Goal: Task Accomplishment & Management: Manage account settings

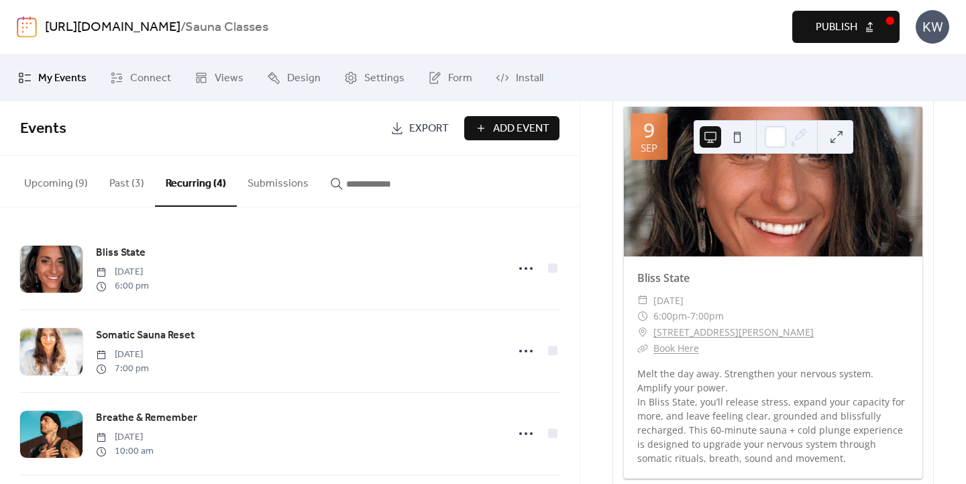
click at [49, 183] on button "Upcoming (9)" at bounding box center [55, 181] width 85 height 50
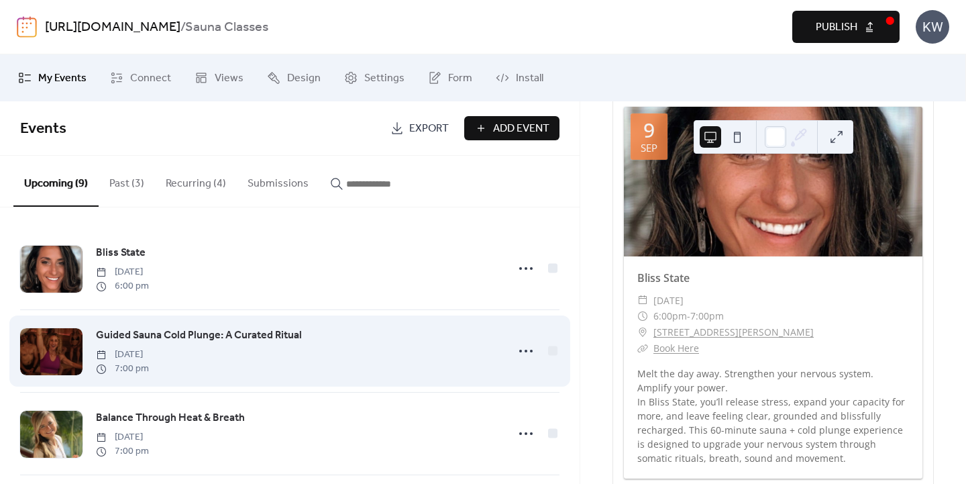
click at [260, 331] on span "Guided Sauna Cold Plunge: A Curated Ritual" at bounding box center [199, 336] width 206 height 16
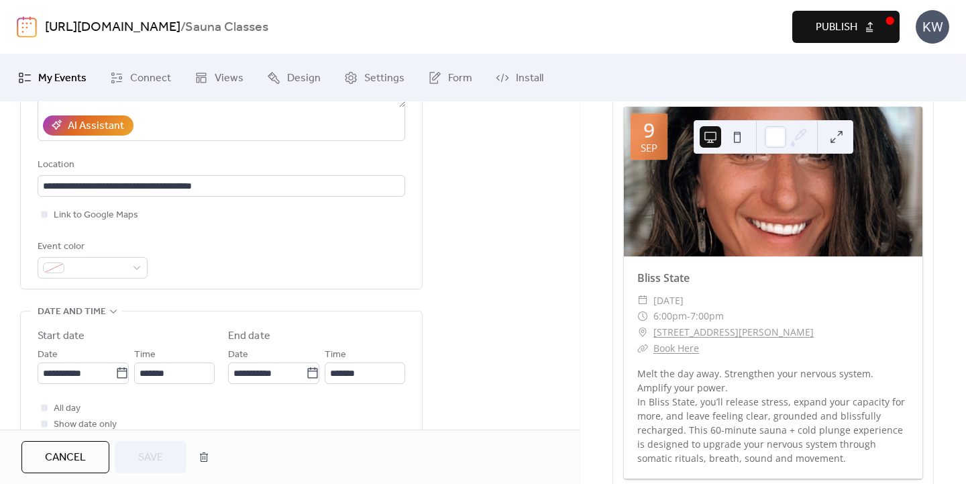
scroll to position [256, 0]
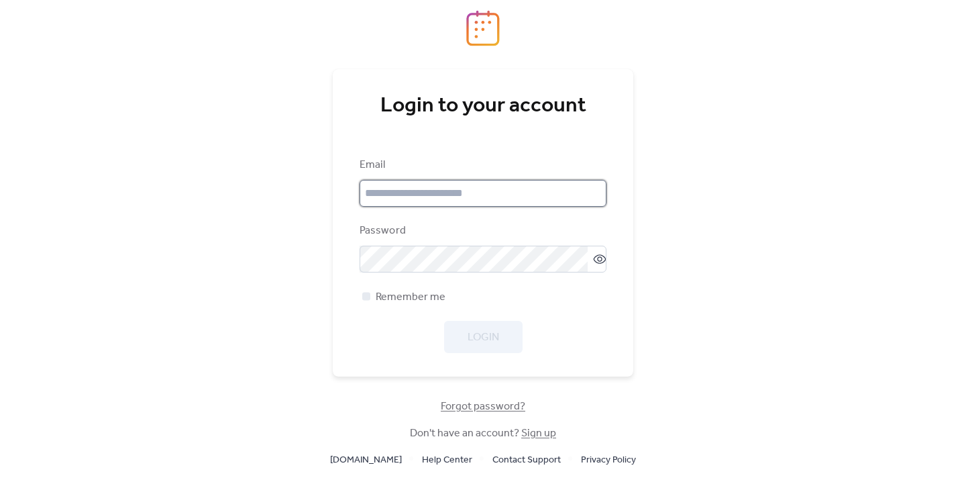
click at [455, 184] on input "email" at bounding box center [483, 193] width 247 height 27
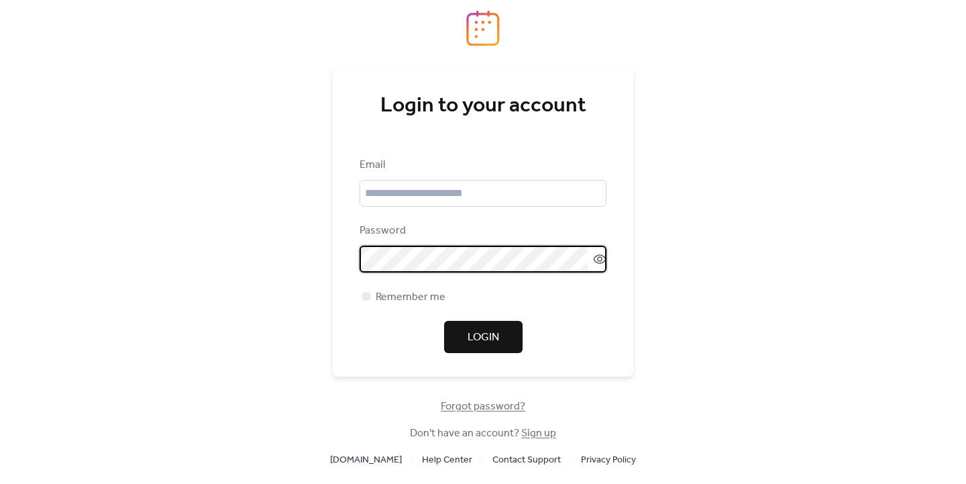
click at [598, 262] on icon at bounding box center [600, 258] width 13 height 9
click at [515, 192] on input "email" at bounding box center [483, 193] width 247 height 27
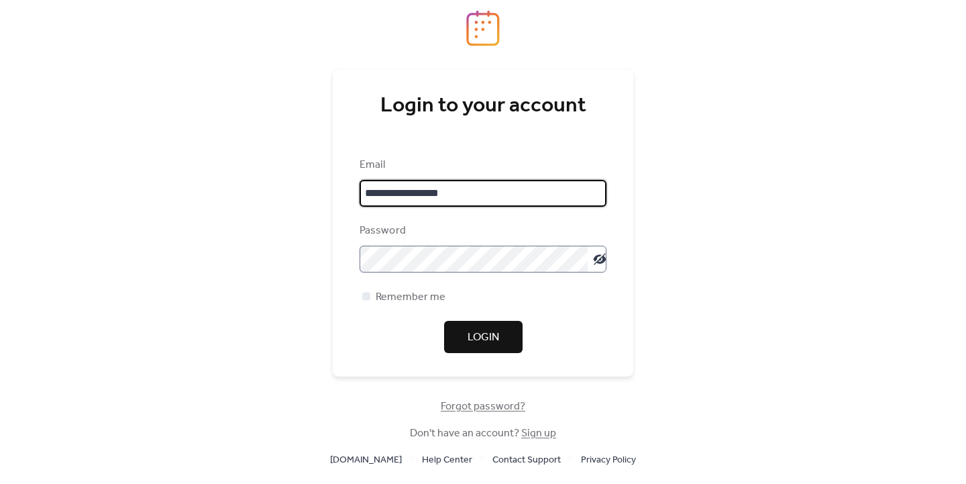
type input "**********"
click at [496, 340] on span "Login" at bounding box center [484, 338] width 32 height 16
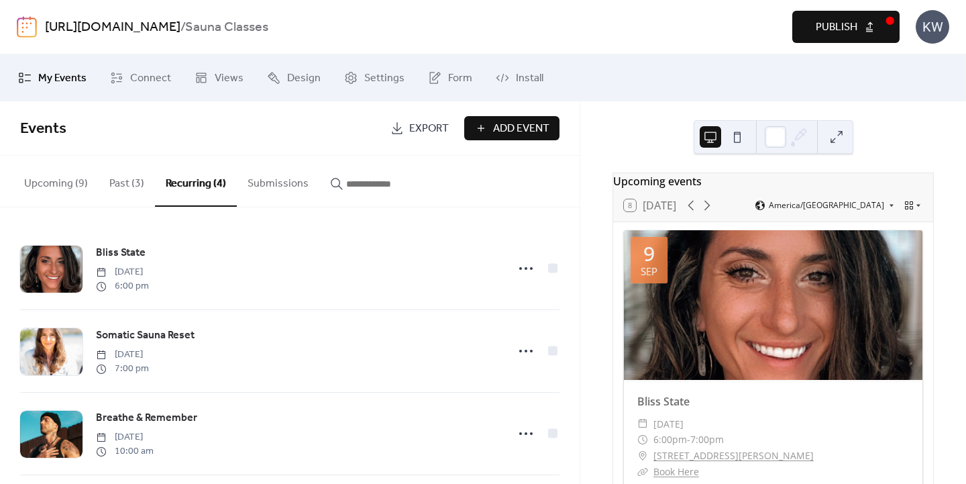
click at [70, 186] on button "Upcoming (9)" at bounding box center [55, 181] width 85 height 50
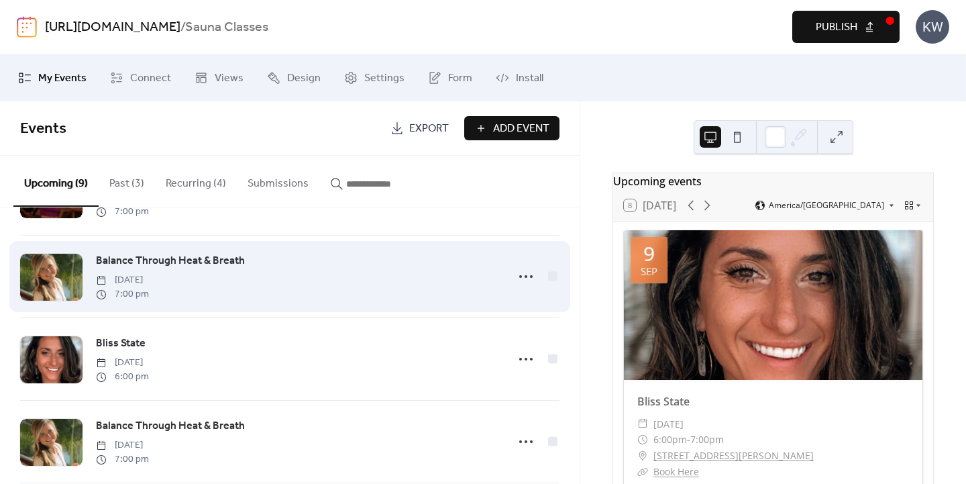
scroll to position [155, 0]
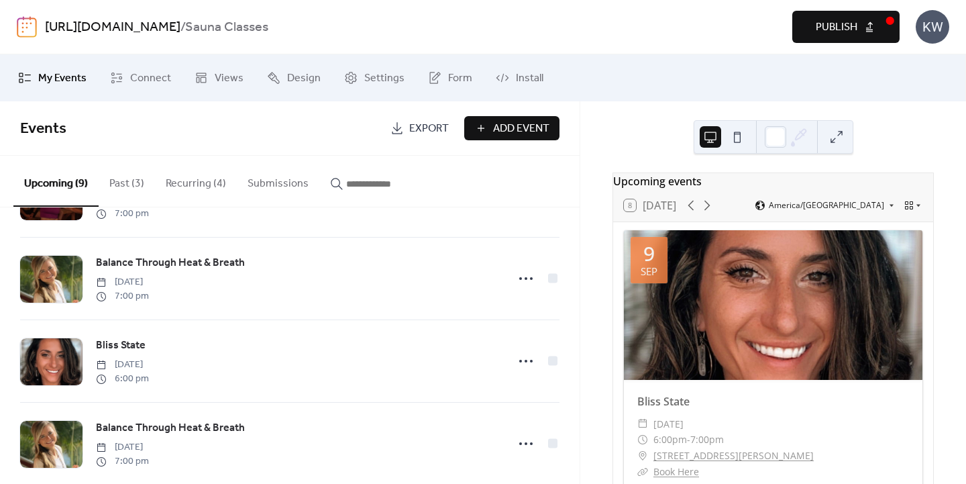
click at [823, 34] on span "Publish" at bounding box center [837, 27] width 42 height 16
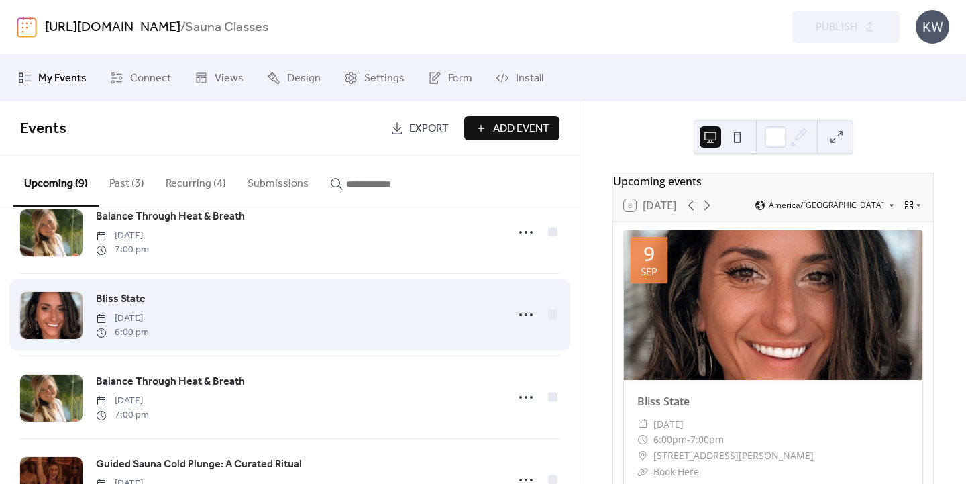
scroll to position [215, 0]
